Goal: Browse casually: Explore the website without a specific task or goal

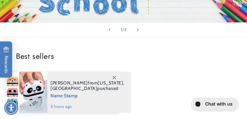
scroll to position [96, 0]
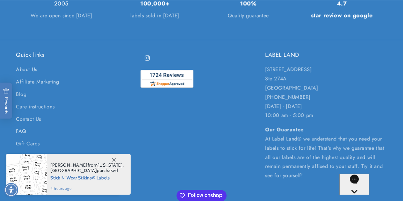
scroll to position [1512, 0]
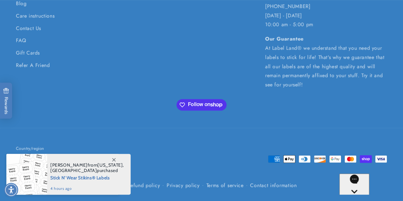
click at [116, 118] on span at bounding box center [113, 159] width 11 height 11
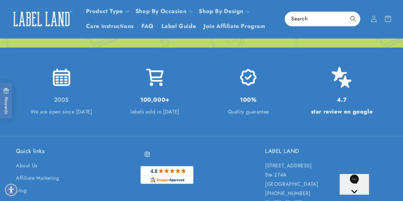
scroll to position [1193, 0]
